Goal: Task Accomplishment & Management: Use online tool/utility

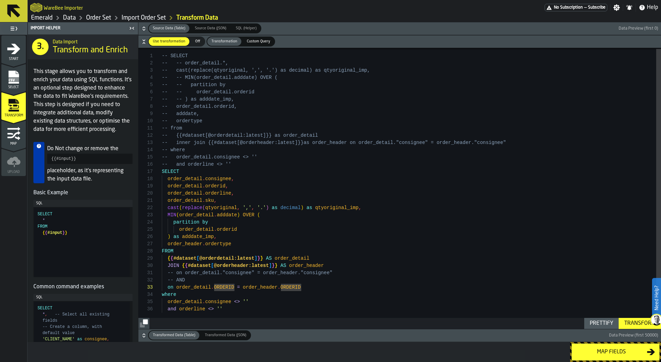
scroll to position [14, 0]
click at [350, 291] on div "-- SELECT -- -- order_detail.*, -- cast(replace(qtyoriginal, ',', '.') as decim…" at bounding box center [412, 189] width 500 height 282
type textarea "**********"
click at [175, 265] on div "-- SELECT -- -- order_detail.*, -- cast(replace(qtyoriginal, ',', '.') as decim…" at bounding box center [412, 189] width 500 height 282
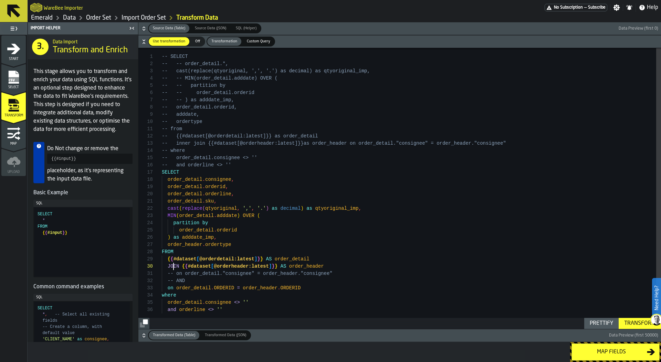
click at [175, 265] on div "-- SELECT -- -- order_detail.*, -- cast(replace(qtyoriginal, ',', '.') as decim…" at bounding box center [412, 189] width 500 height 282
click at [631, 321] on div "Transform" at bounding box center [640, 323] width 37 height 8
click at [638, 326] on div "Transform" at bounding box center [640, 323] width 37 height 8
click at [607, 352] on div "Map fields" at bounding box center [611, 352] width 71 height 8
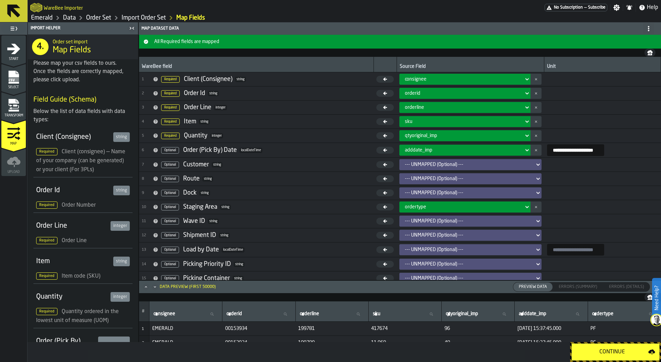
click at [607, 352] on div "Continue" at bounding box center [612, 352] width 72 height 8
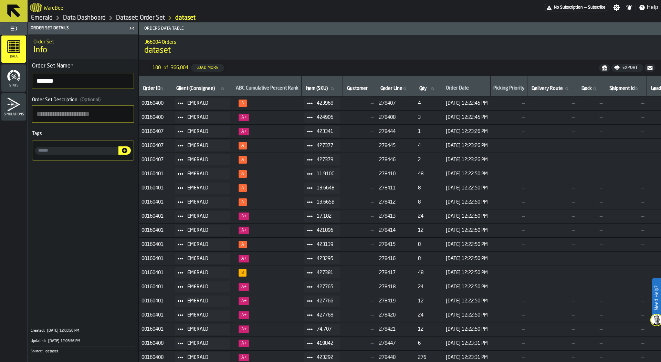
click at [142, 19] on link "Dataset: Order Set" at bounding box center [140, 18] width 49 height 8
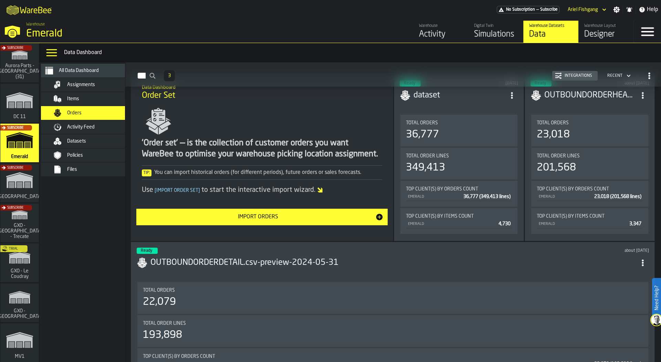
scroll to position [27, 0]
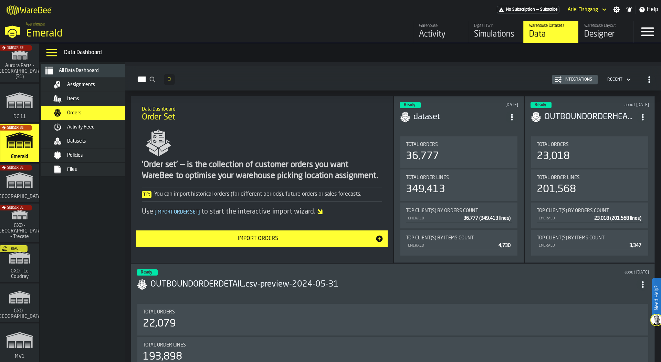
click at [99, 137] on div "Datasets" at bounding box center [93, 141] width 84 height 8
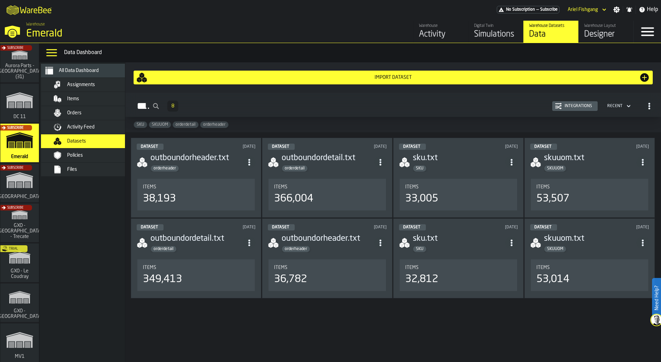
click at [78, 109] on div "Orders" at bounding box center [93, 113] width 84 height 8
